Goal: Information Seeking & Learning: Learn about a topic

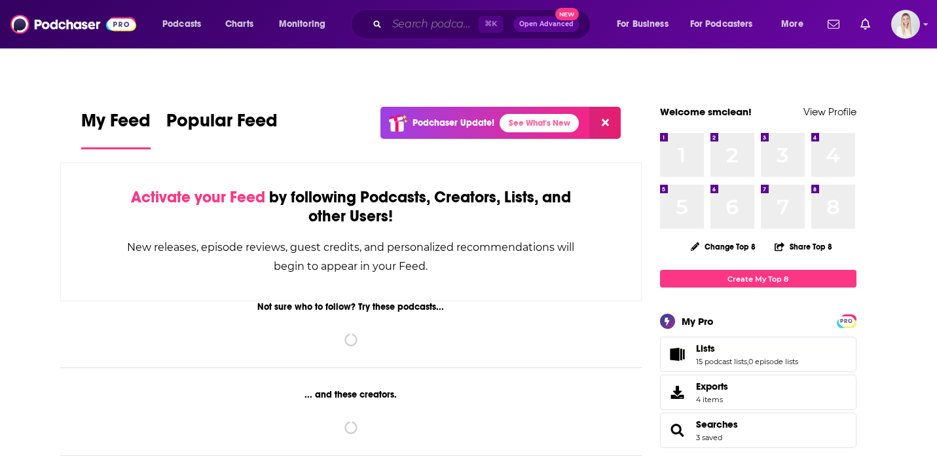
click at [436, 27] on input "Search podcasts, credits, & more..." at bounding box center [433, 24] width 92 height 21
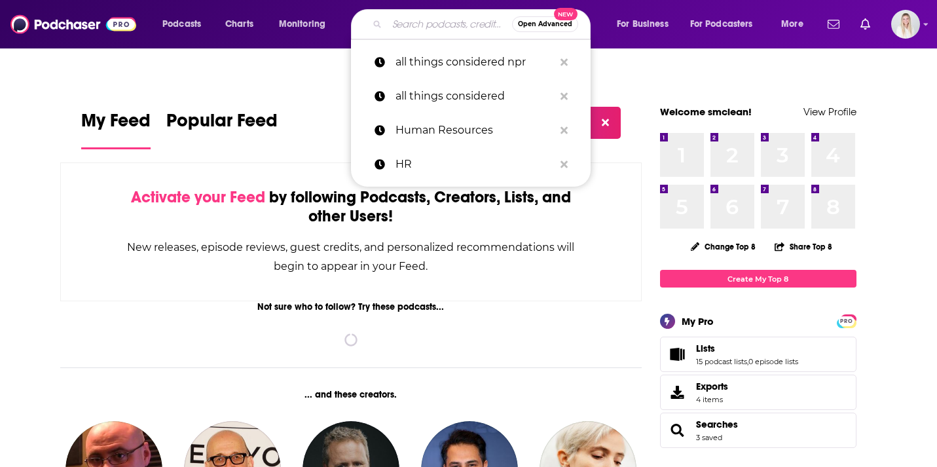
paste input "The [PERSON_NAME] Podcast"
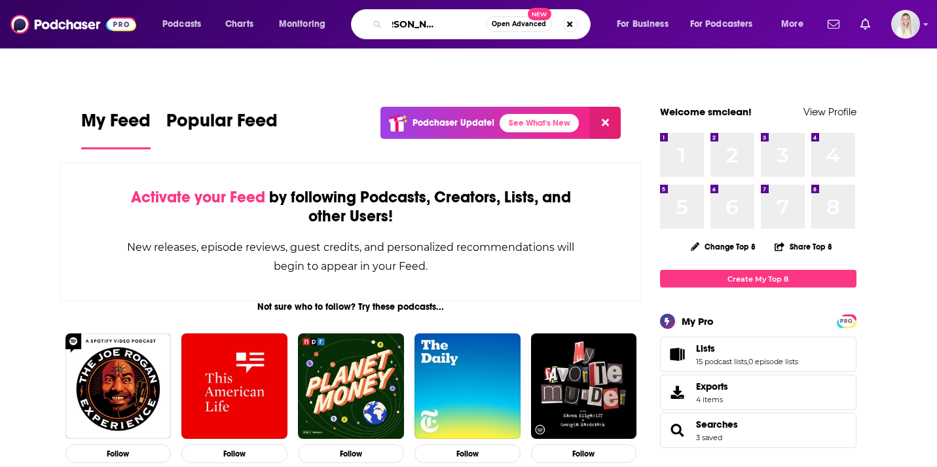
type input "The [PERSON_NAME] Podcast"
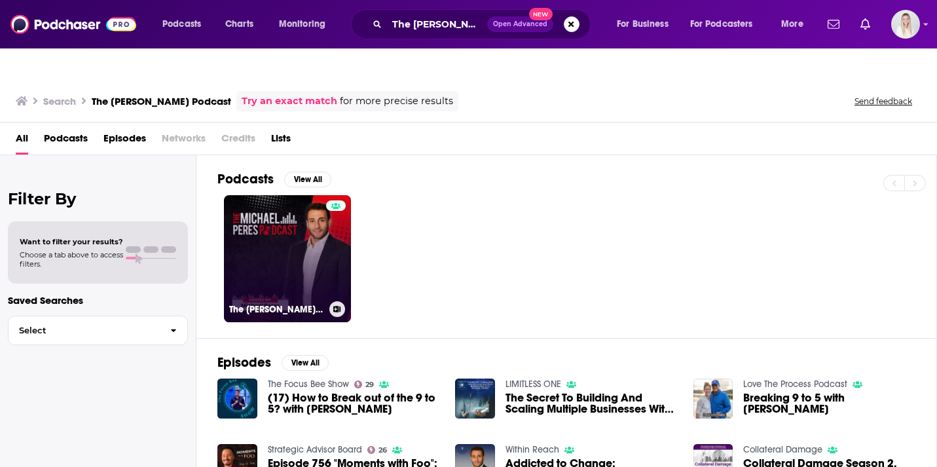
click at [294, 212] on link "The [PERSON_NAME] Podcast" at bounding box center [287, 258] width 127 height 127
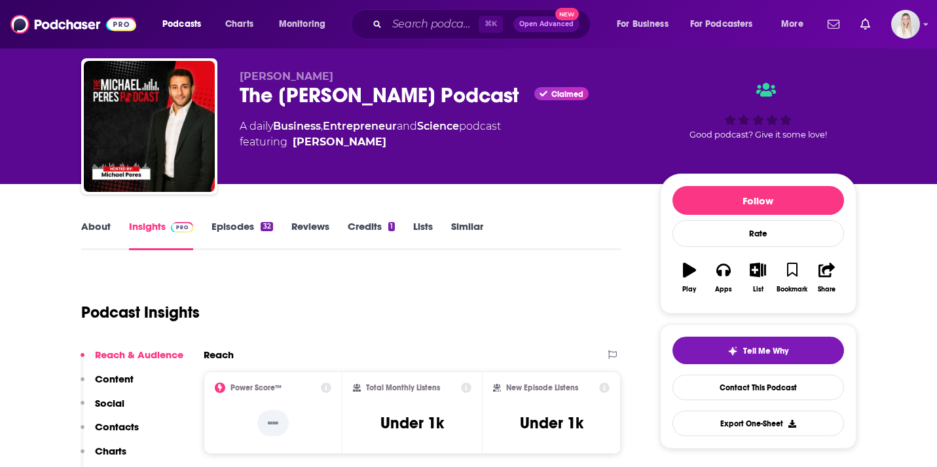
scroll to position [60, 0]
